Goal: Task Accomplishment & Management: Use online tool/utility

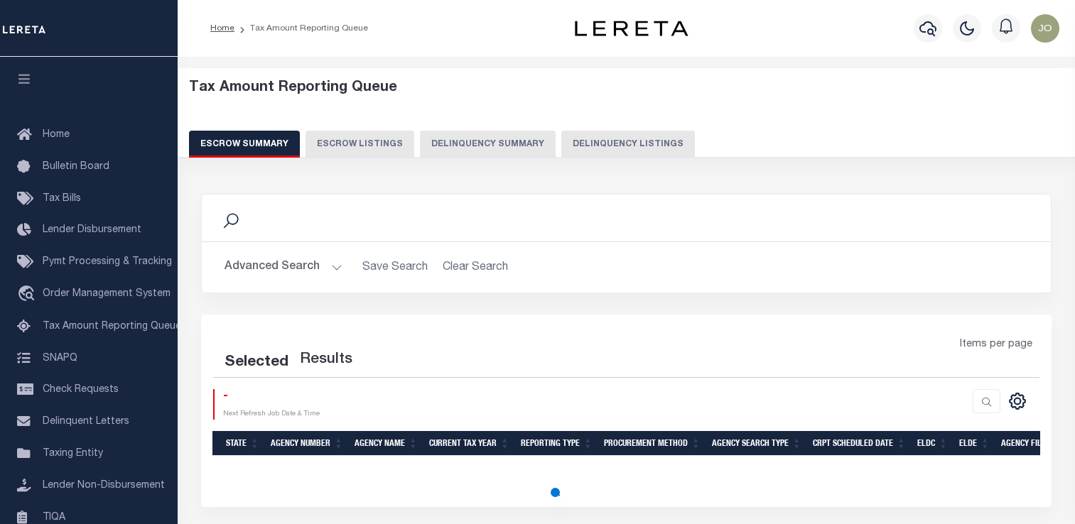
select select "100"
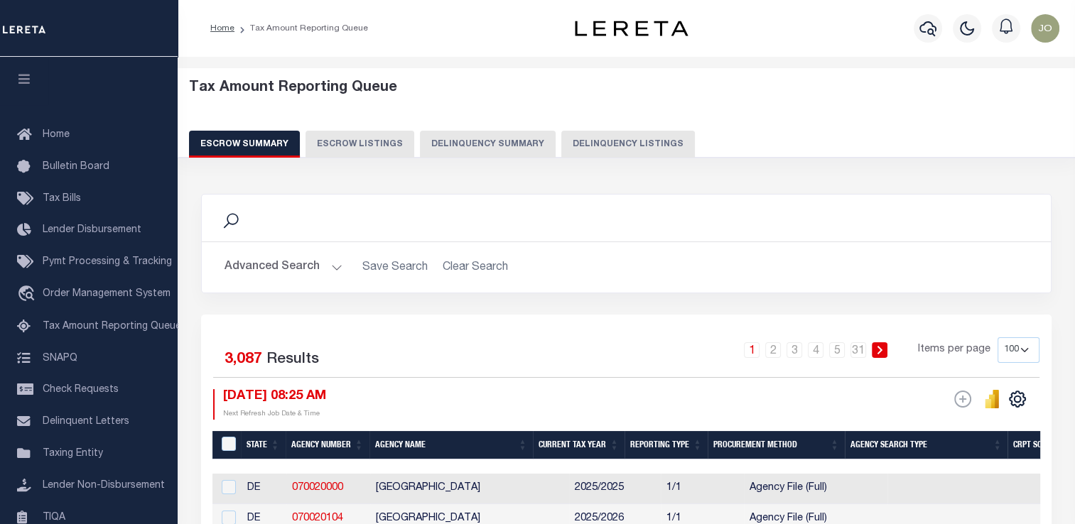
click at [474, 143] on button "Delinquency Summary" at bounding box center [488, 144] width 136 height 27
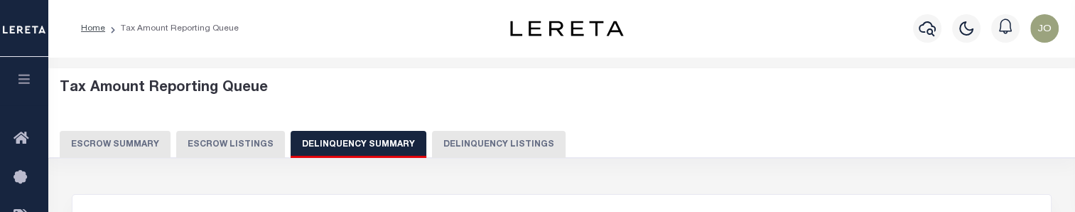
click at [483, 138] on button "Delinquency Listings" at bounding box center [499, 144] width 134 height 27
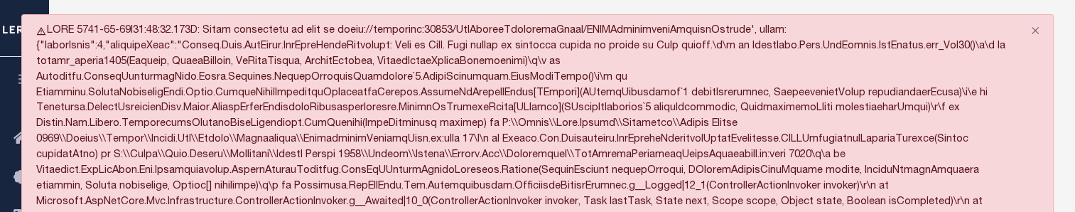
select select "100"
drag, startPoint x: 447, startPoint y: 32, endPoint x: 593, endPoint y: 27, distance: 146.4
drag, startPoint x: 593, startPoint y: 27, endPoint x: 643, endPoint y: 23, distance: 49.8
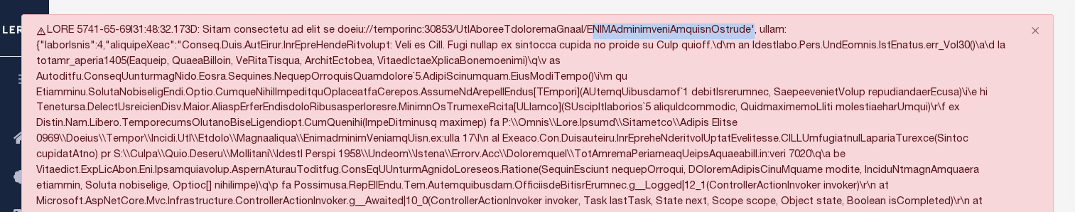
copy div "TARQDelinquencyProcessDetails"
click at [1030, 34] on button "Close" at bounding box center [1035, 30] width 36 height 31
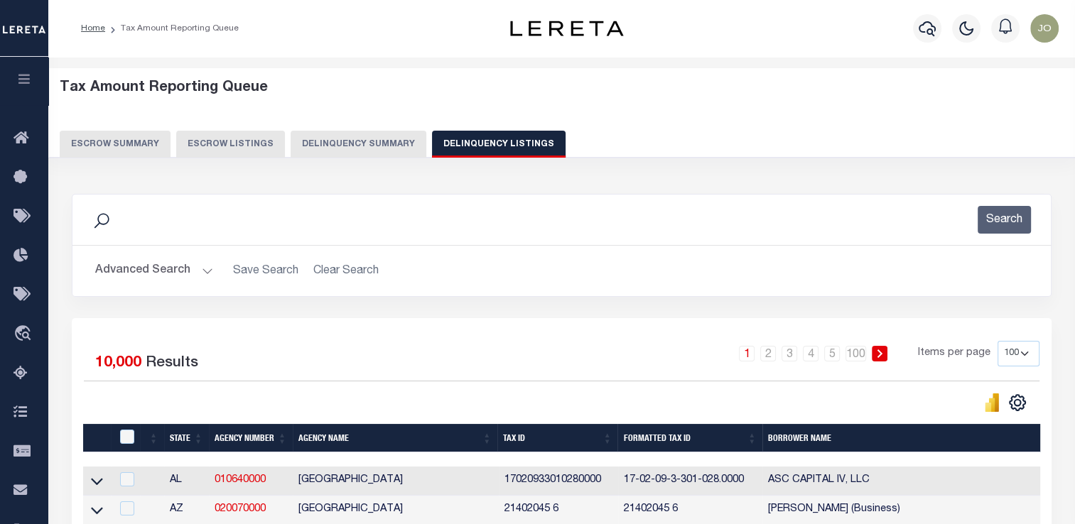
click at [361, 143] on button "Delinquency Summary" at bounding box center [358, 144] width 136 height 27
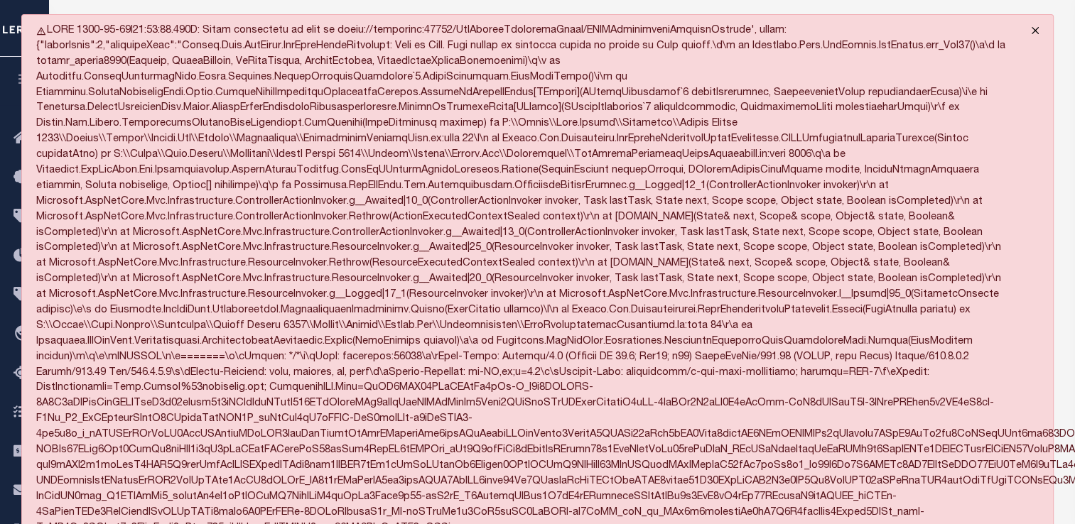
click at [1035, 24] on button "Close" at bounding box center [1035, 30] width 36 height 31
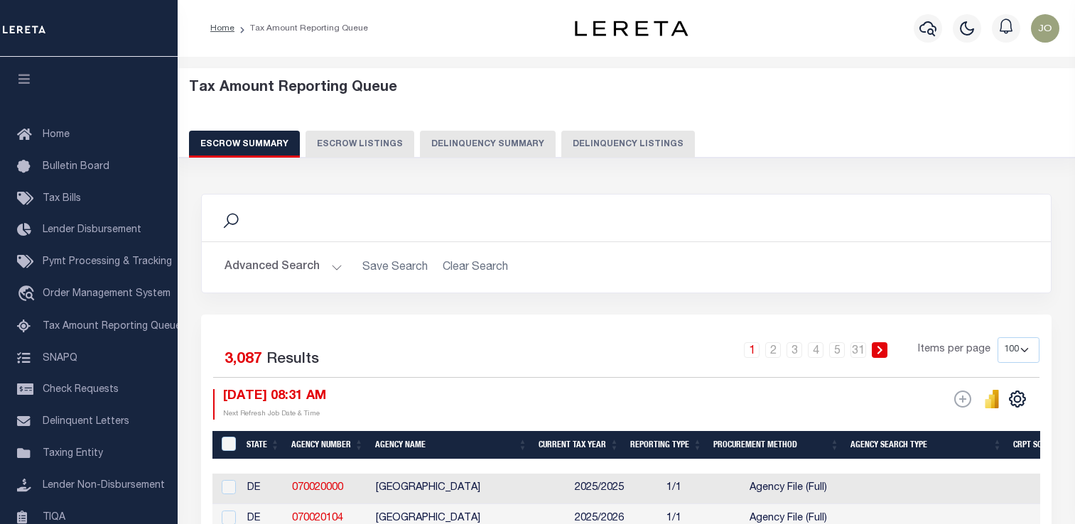
select select "100"
click at [577, 150] on button "Delinquency Listings" at bounding box center [628, 144] width 134 height 27
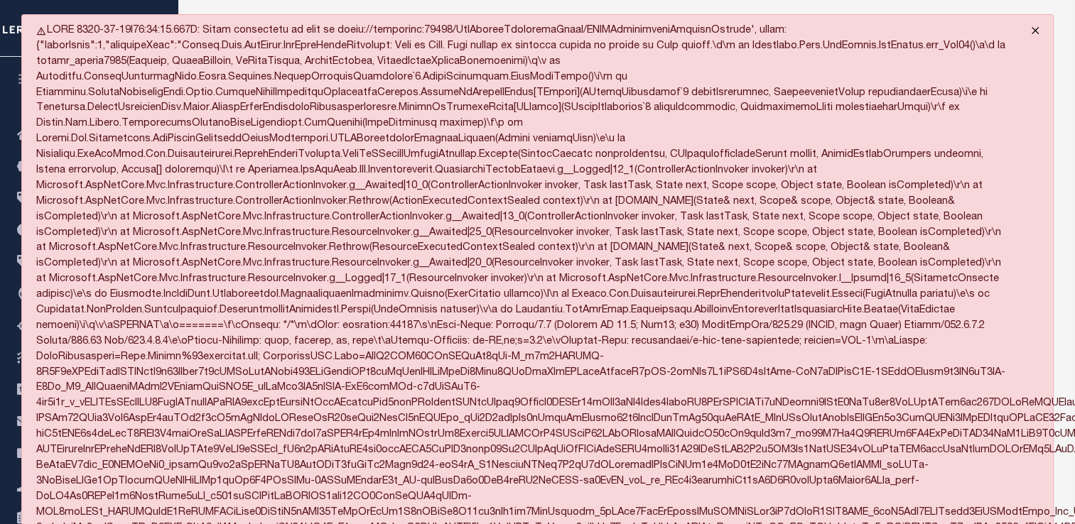
click at [1031, 31] on button "Close" at bounding box center [1035, 30] width 36 height 31
select select "100"
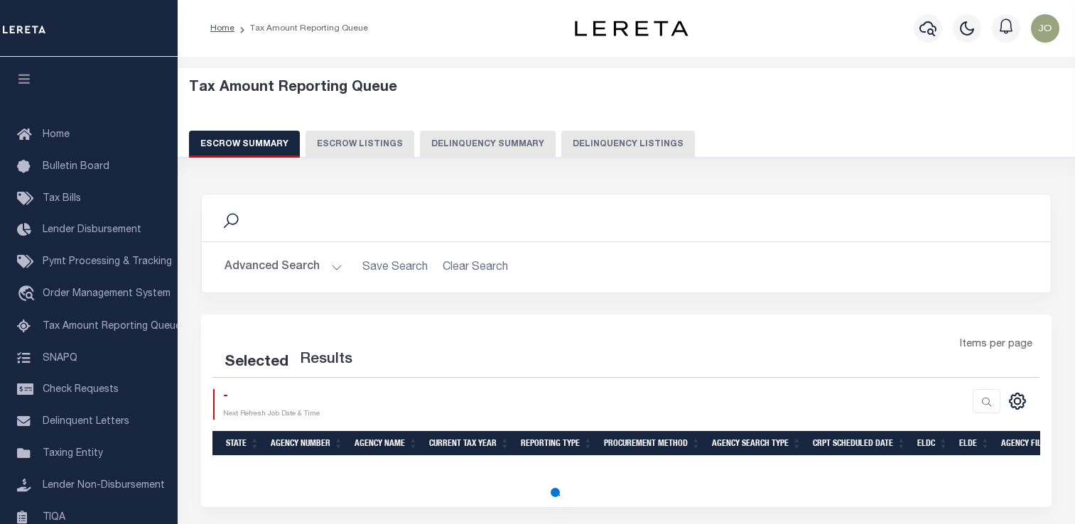
select select "100"
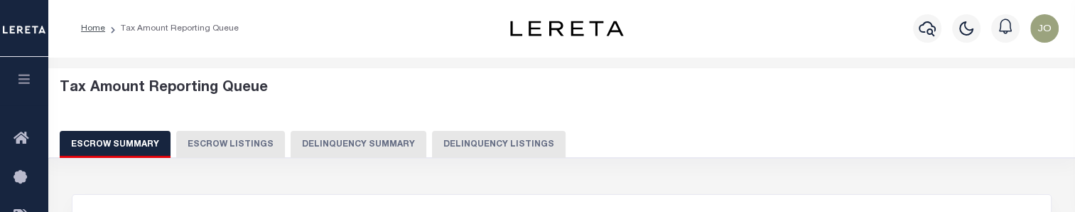
click at [474, 146] on button "Delinquency Listings" at bounding box center [499, 144] width 134 height 27
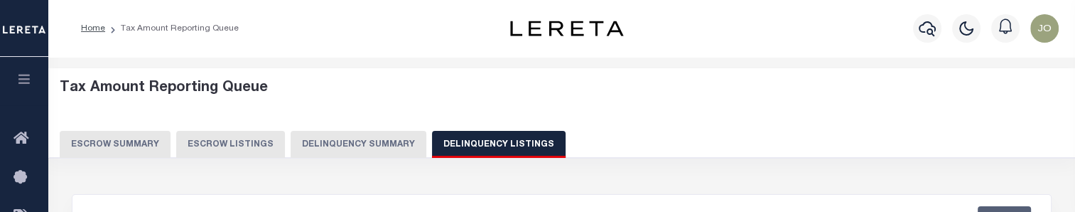
select select "100"
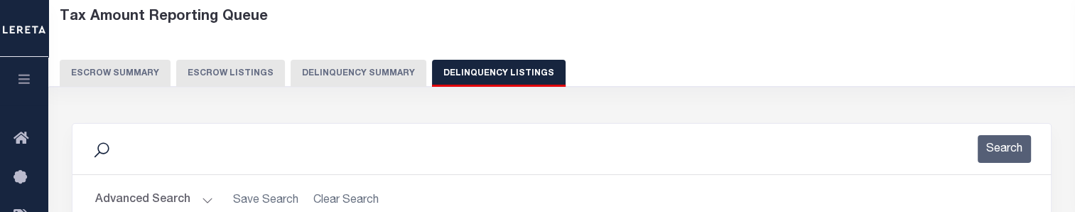
click at [384, 82] on button "Delinquency Summary" at bounding box center [358, 73] width 136 height 27
